Goal: Download file/media

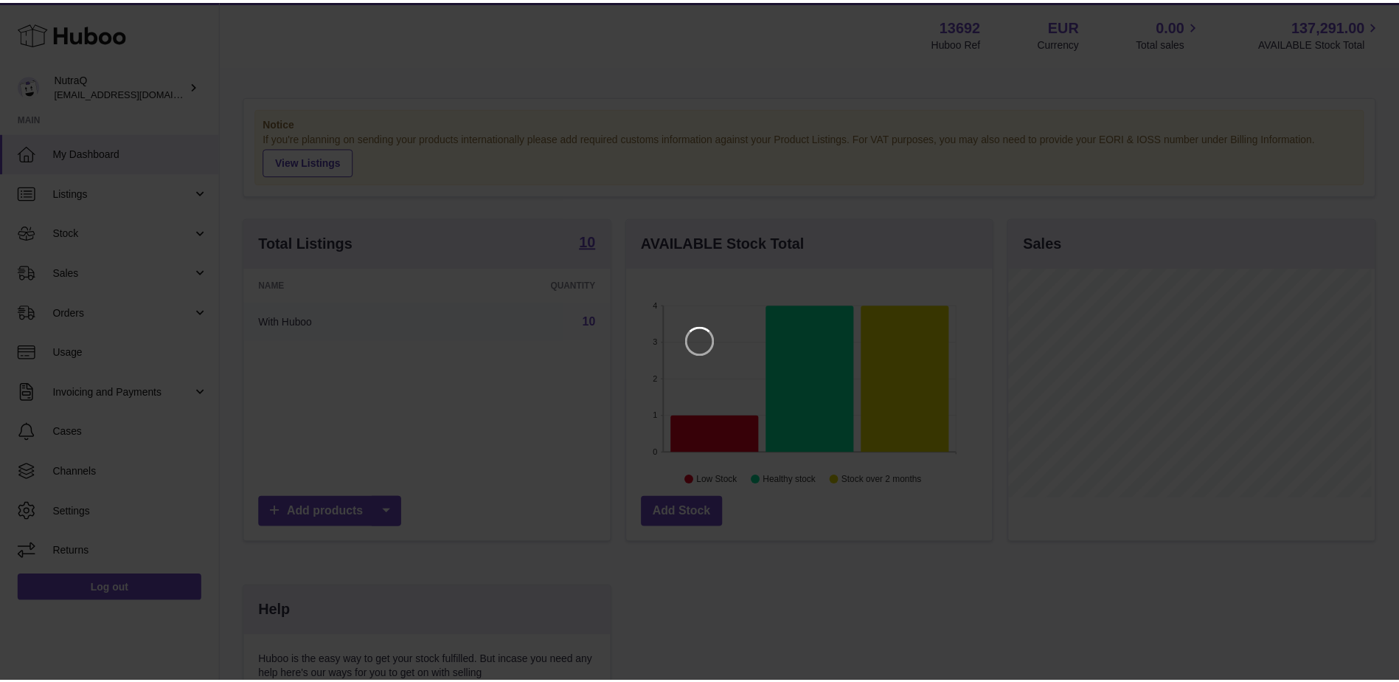
scroll to position [230, 369]
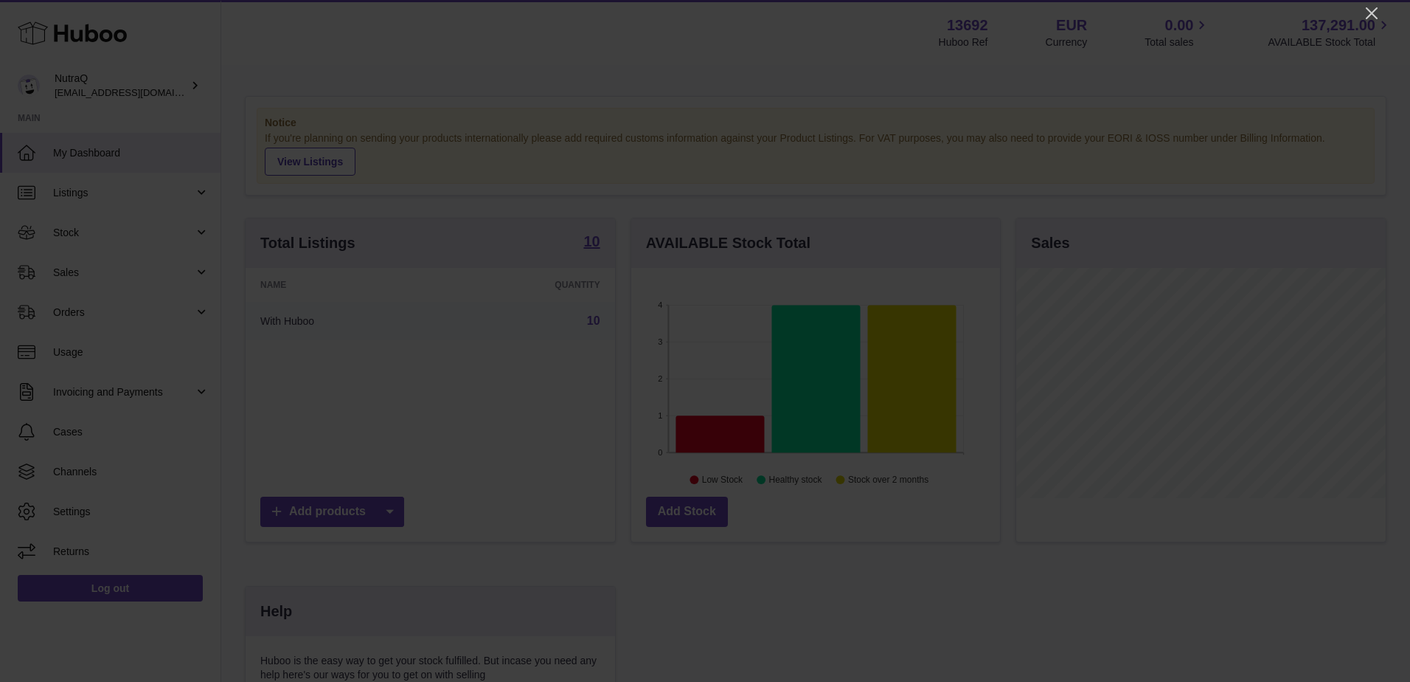
drag, startPoint x: 1368, startPoint y: 10, endPoint x: 1351, endPoint y: 10, distance: 17.7
click at [1368, 10] on icon "Close" at bounding box center [1372, 13] width 12 height 12
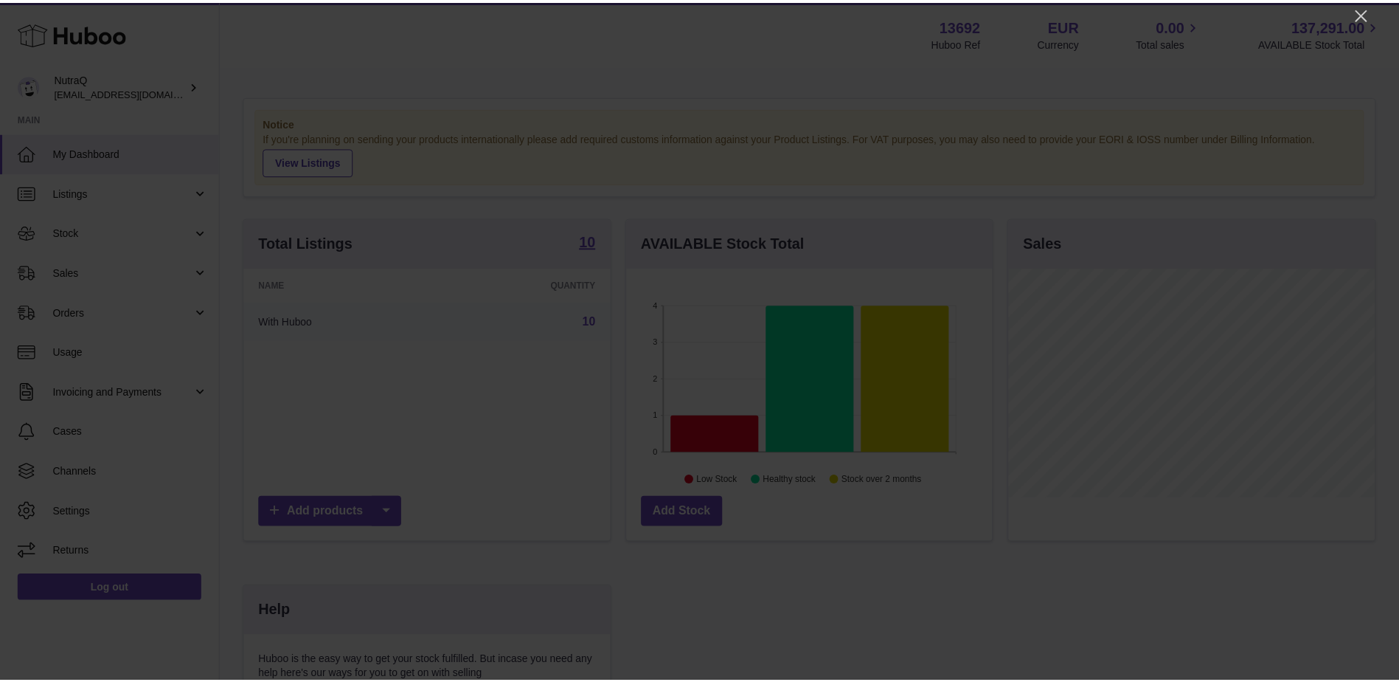
scroll to position [737399, 737263]
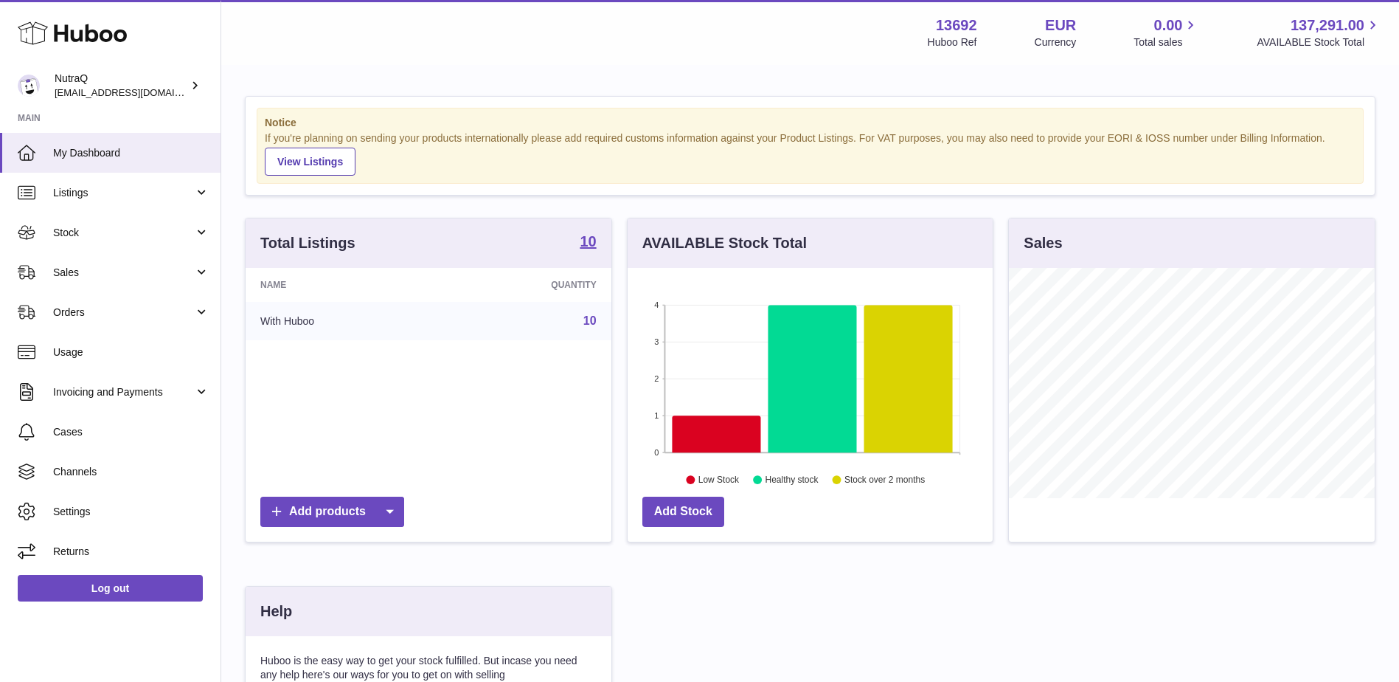
click at [49, 232] on link "Stock" at bounding box center [110, 232] width 221 height 40
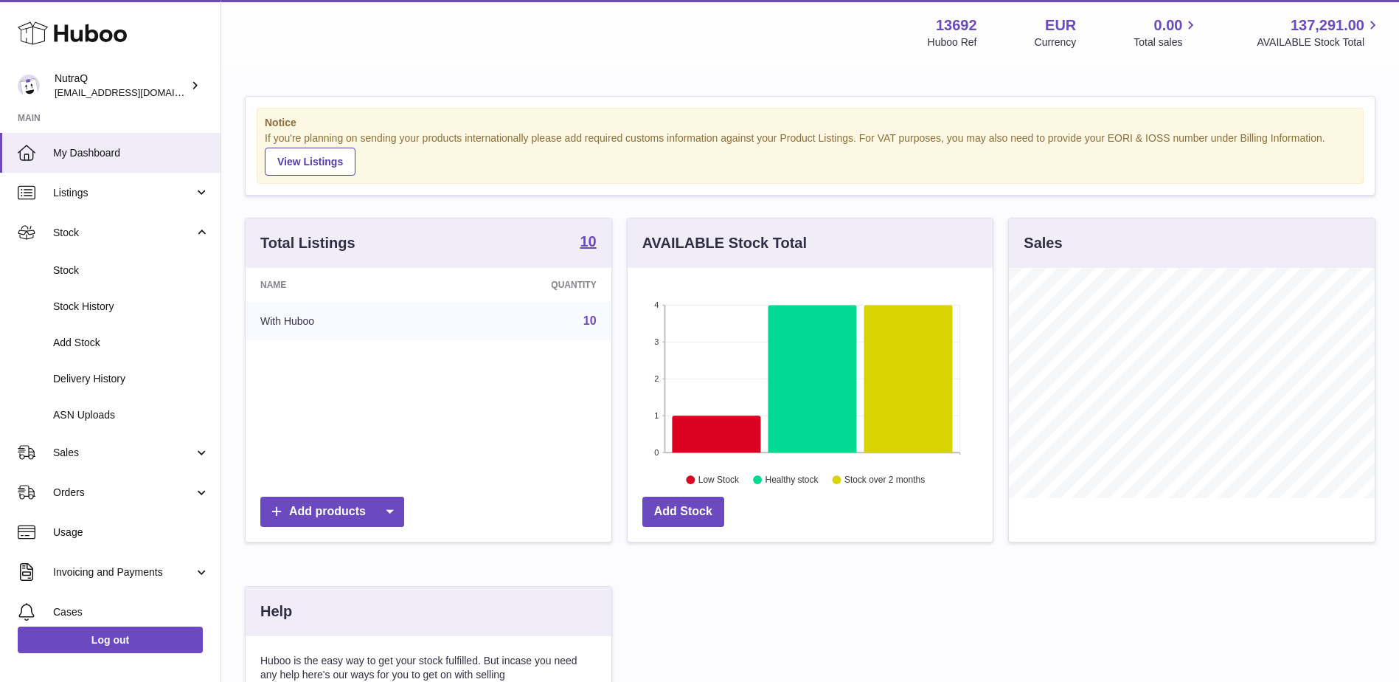
click at [63, 271] on span "Stock" at bounding box center [131, 270] width 156 height 14
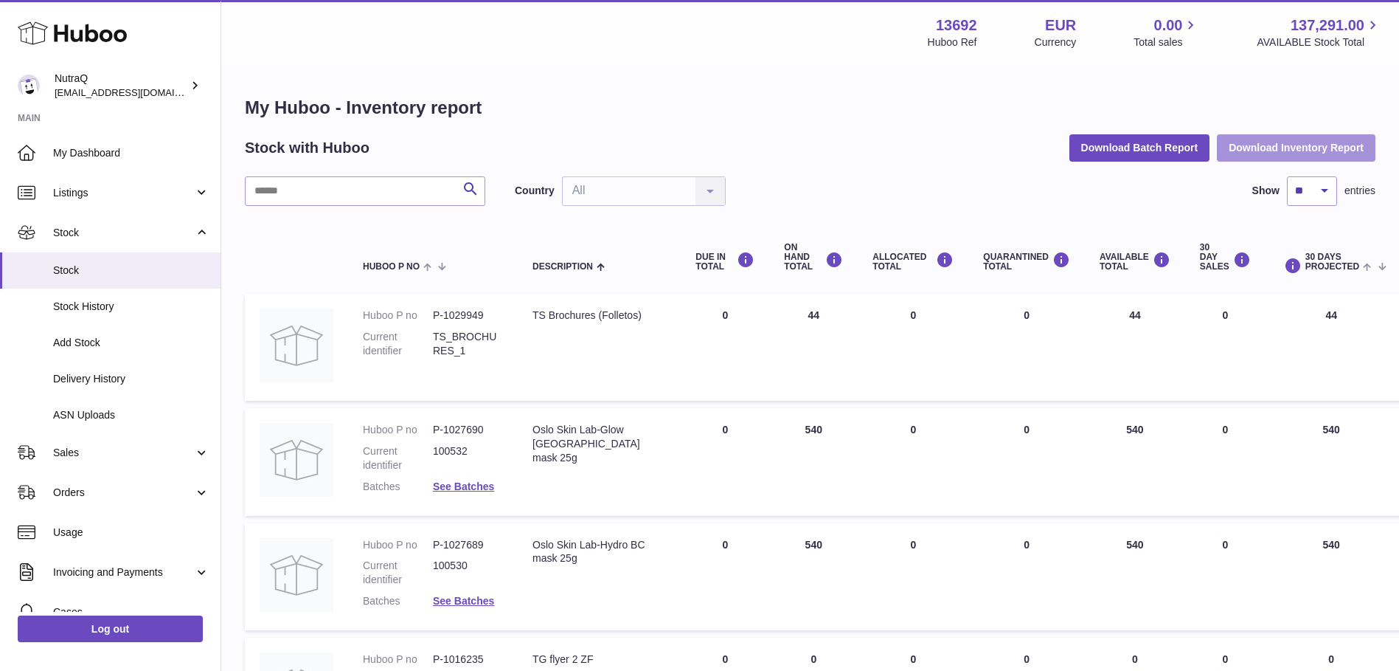
click at [1255, 155] on button "Download Inventory Report" at bounding box center [1296, 147] width 159 height 27
drag, startPoint x: 832, startPoint y: 87, endPoint x: 823, endPoint y: 87, distance: 8.9
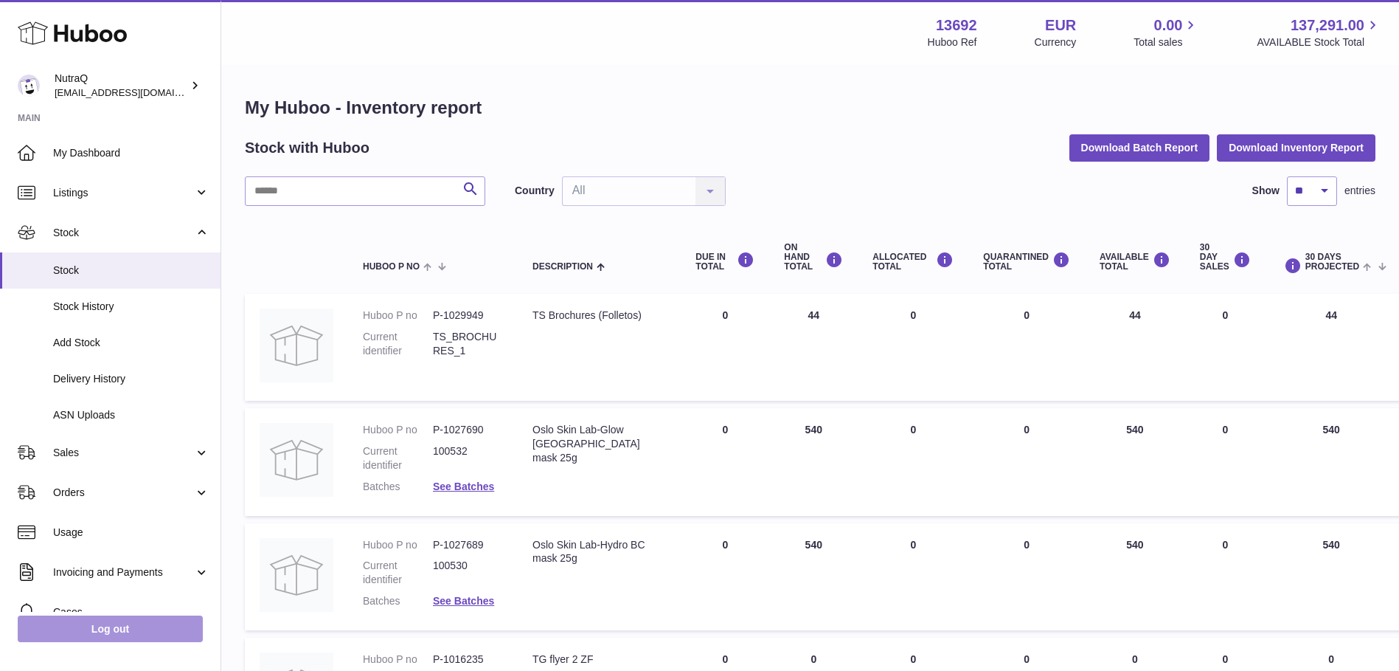
click at [132, 642] on link "Log out" at bounding box center [110, 628] width 185 height 27
